Goal: Task Accomplishment & Management: Use online tool/utility

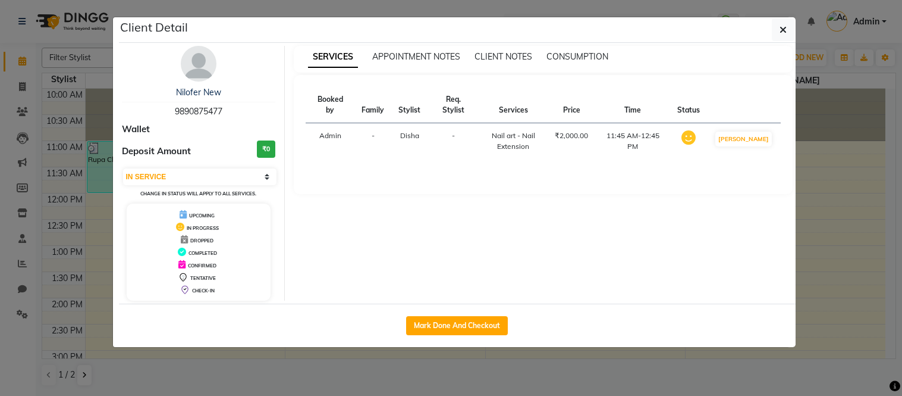
select select "1"
click at [442, 330] on button "Mark Done And Checkout" at bounding box center [457, 325] width 102 height 19
select select "service"
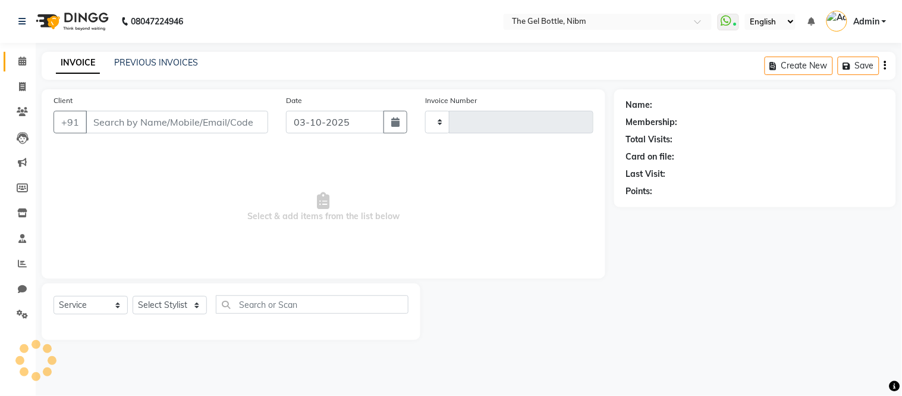
type input "0321"
select select "7762"
type input "9890875477"
select select "69370"
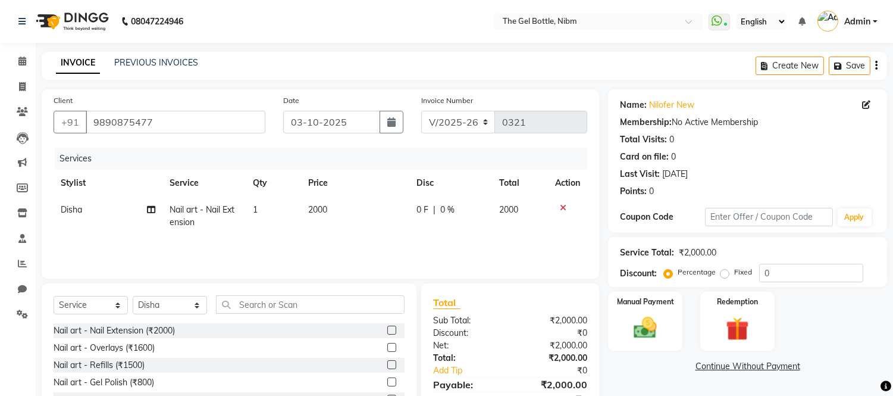
click at [70, 208] on span "Disha" at bounding box center [71, 209] width 21 height 11
select select "69370"
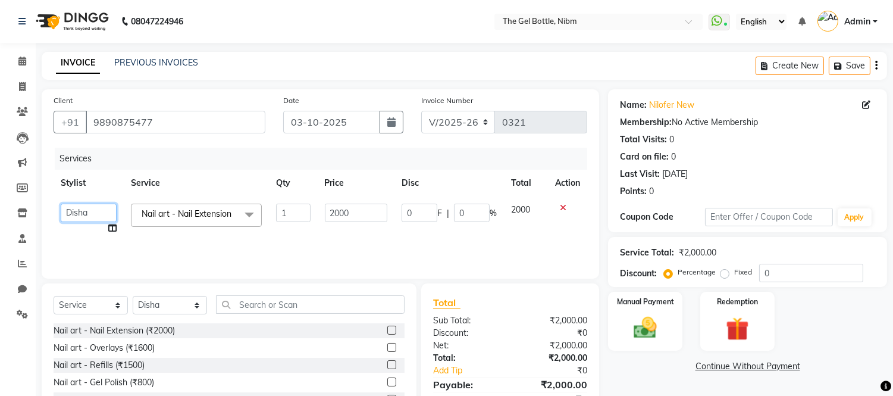
click at [73, 209] on select "[PERSON_NAME] [PERSON_NAME] [PERSON_NAME] [PERSON_NAME] [PERSON_NAME]" at bounding box center [89, 212] width 56 height 18
select select "78183"
click at [337, 210] on input "2000" at bounding box center [356, 212] width 62 height 18
click at [340, 211] on input "2000" at bounding box center [356, 212] width 62 height 18
type input "2500"
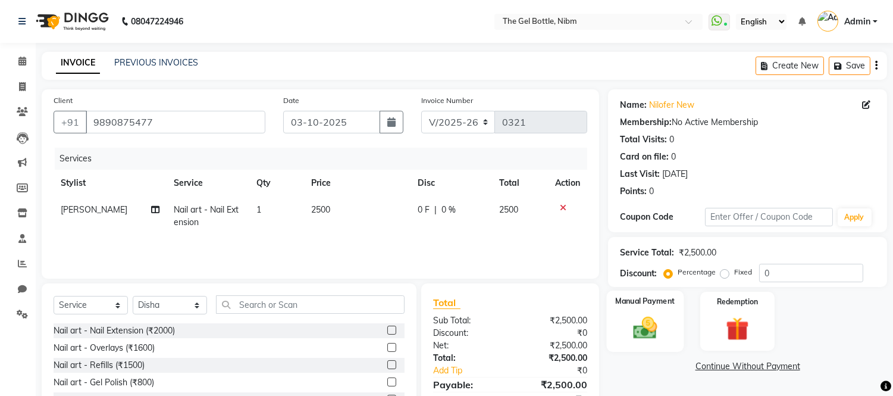
click at [649, 328] on img at bounding box center [645, 328] width 39 height 28
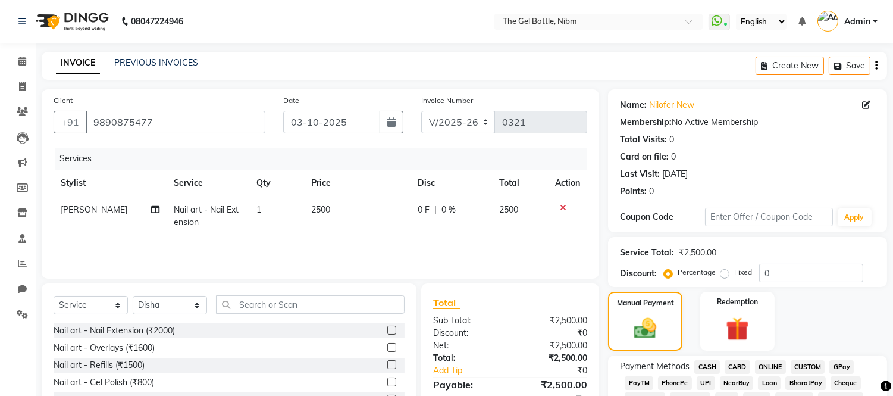
click at [836, 365] on span "GPay" at bounding box center [841, 367] width 24 height 14
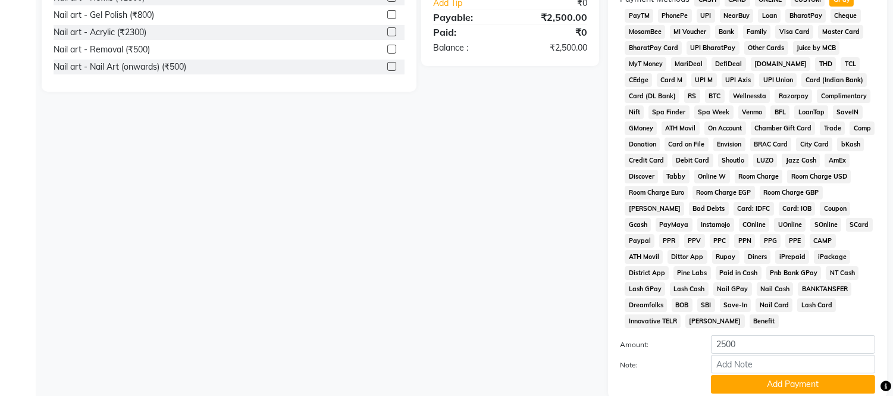
scroll to position [443, 0]
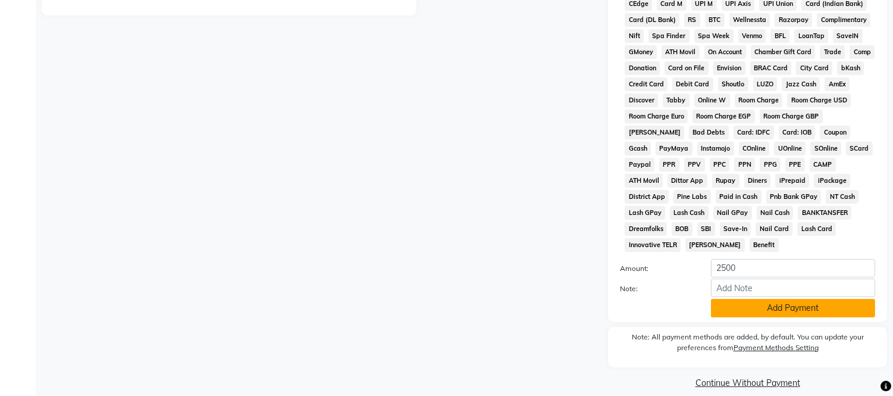
click at [780, 299] on button "Add Payment" at bounding box center [793, 308] width 164 height 18
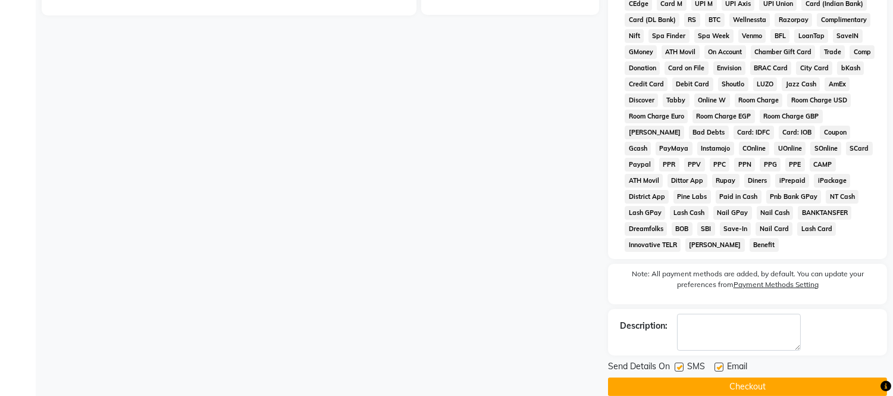
click at [723, 379] on button "Checkout" at bounding box center [747, 386] width 279 height 18
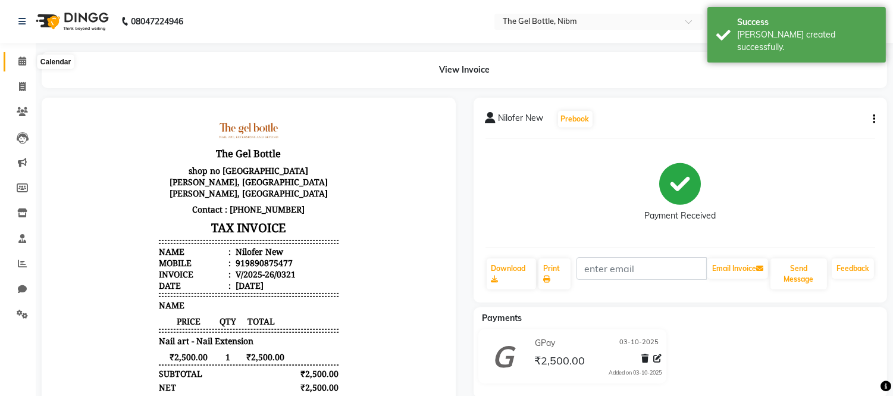
click at [18, 63] on icon at bounding box center [22, 61] width 8 height 9
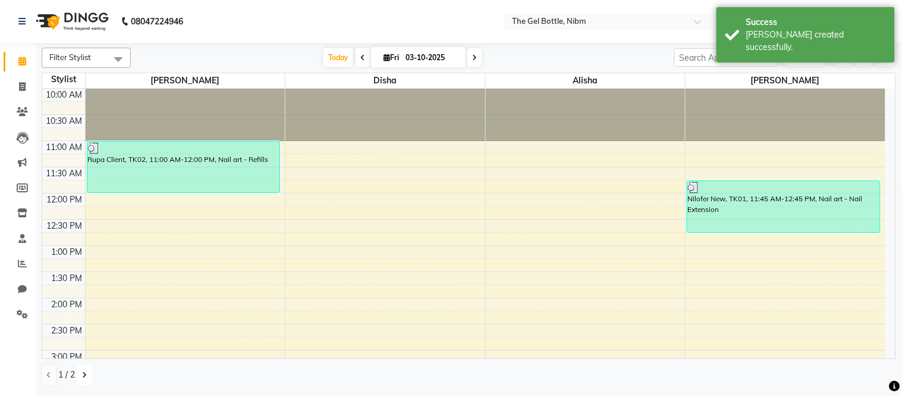
click at [82, 375] on icon at bounding box center [84, 374] width 5 height 7
